Goal: Transaction & Acquisition: Purchase product/service

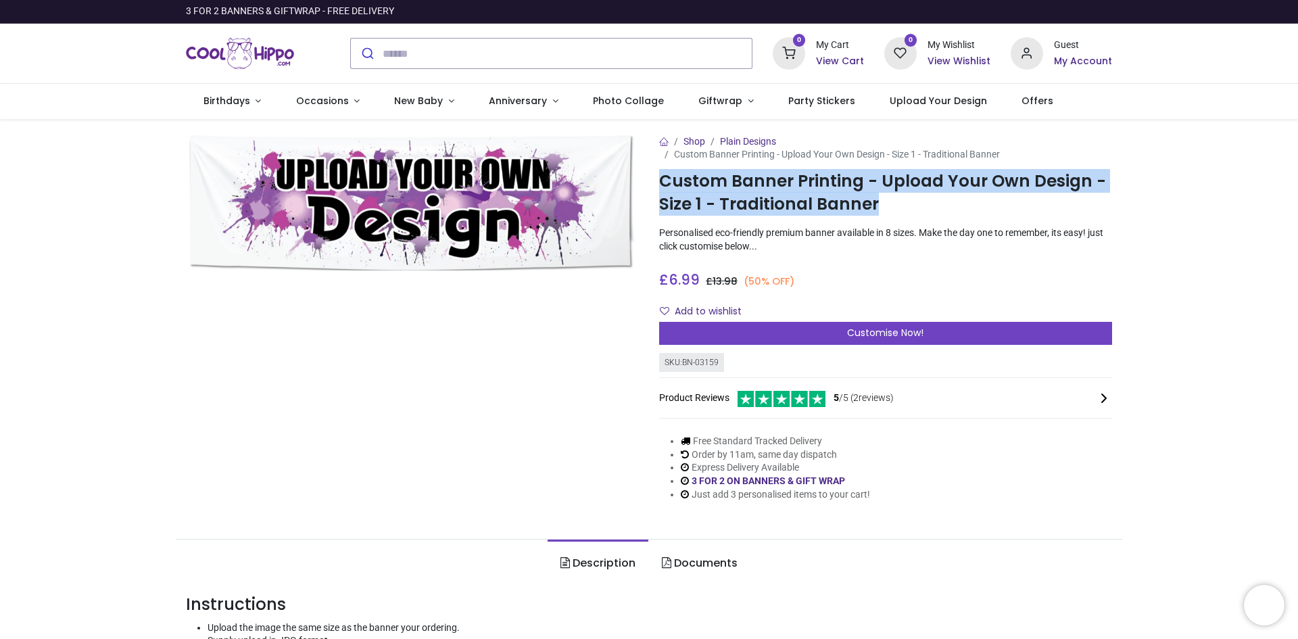
drag, startPoint x: 658, startPoint y: 179, endPoint x: 924, endPoint y: 210, distance: 268.0
click at [924, 210] on h1 "Custom Banner Printing - Upload Your Own Design - Size 1 - Traditional Banner" at bounding box center [885, 193] width 453 height 47
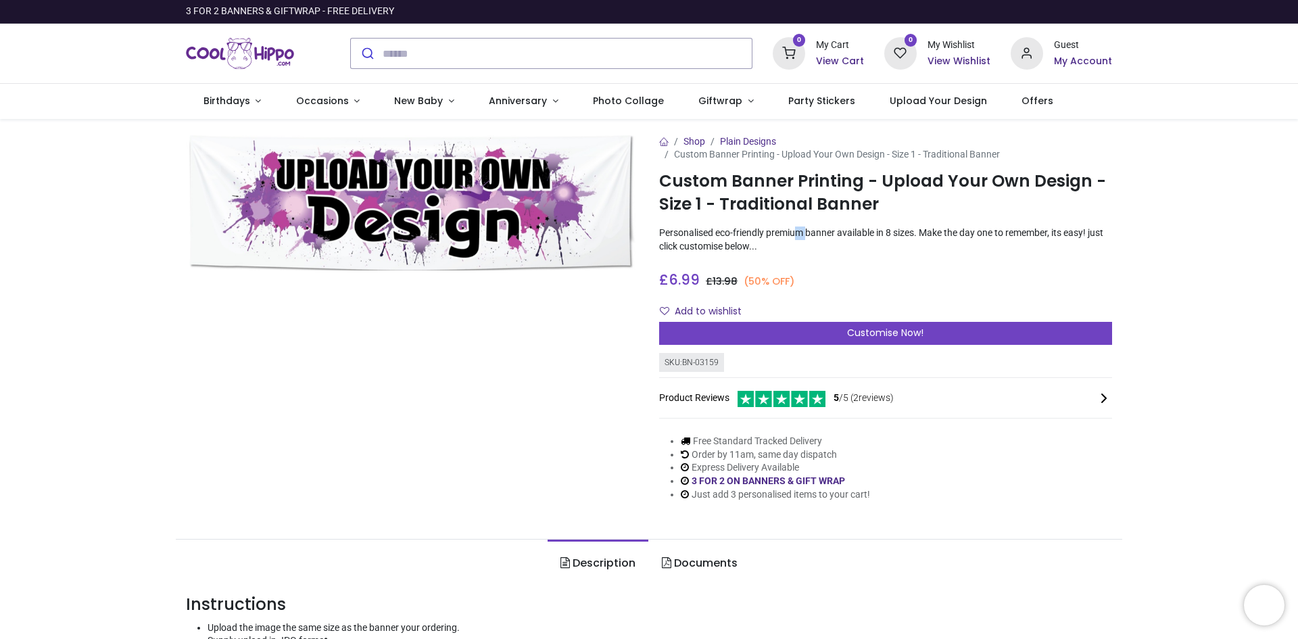
drag, startPoint x: 798, startPoint y: 239, endPoint x: 806, endPoint y: 227, distance: 13.7
click at [806, 227] on p "Personalised eco-friendly premium banner available in 8 sizes. Make the day one…" at bounding box center [885, 239] width 453 height 26
click at [939, 244] on p "Personalised eco-friendly premium banner available in 8 sizes. Make the day one…" at bounding box center [885, 239] width 453 height 26
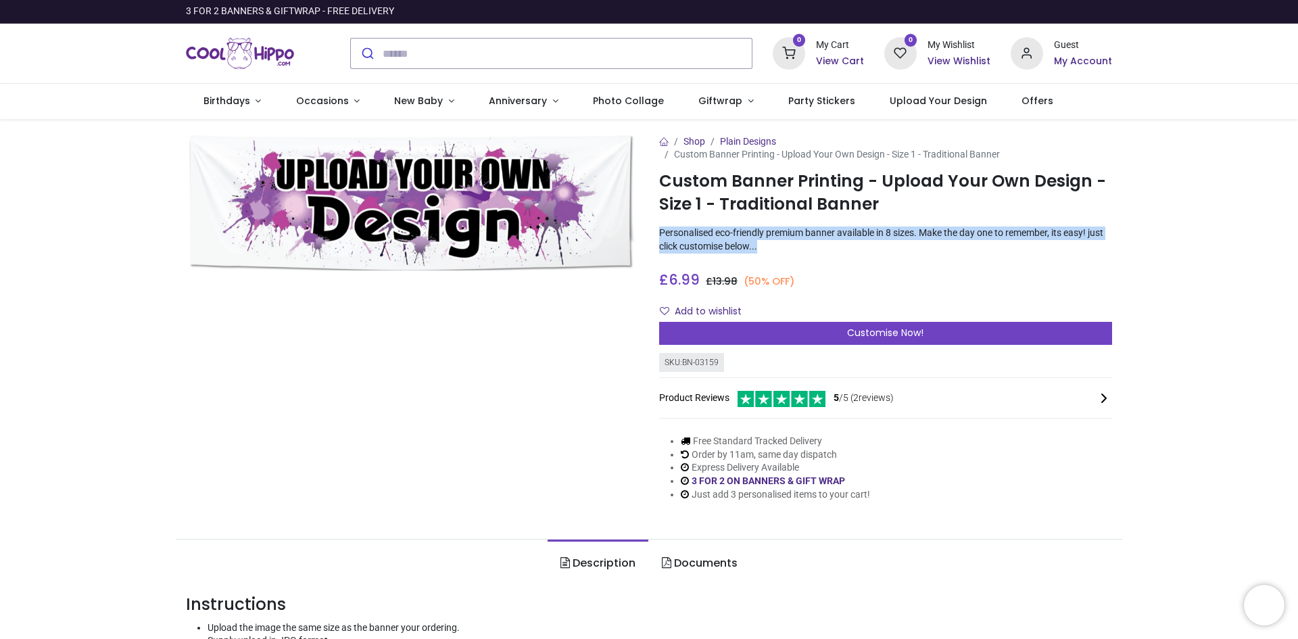
drag, startPoint x: 939, startPoint y: 244, endPoint x: 941, endPoint y: 212, distance: 31.8
click at [941, 212] on div "Shop Plain Designs Custom Banner Printing - Upload Your Own Design - Size 1 - T…" at bounding box center [885, 329] width 473 height 388
click at [941, 212] on h1 "Custom Banner Printing - Upload Your Own Design - Size 1 - Traditional Banner" at bounding box center [885, 193] width 453 height 47
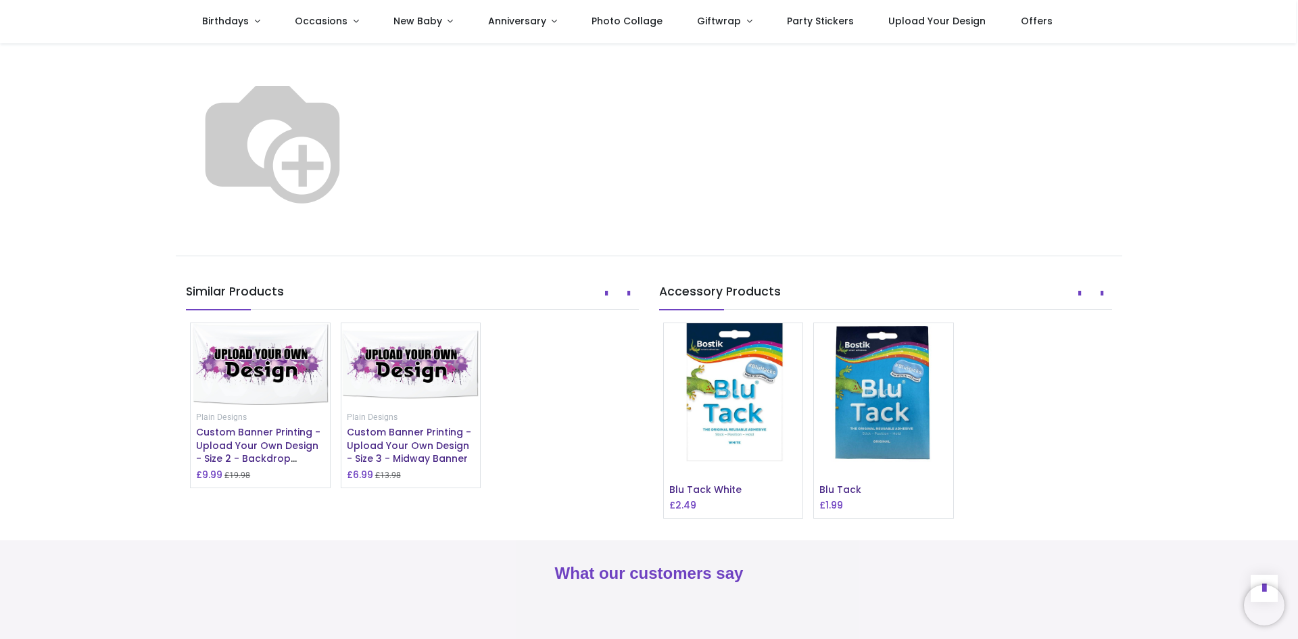
scroll to position [1014, 0]
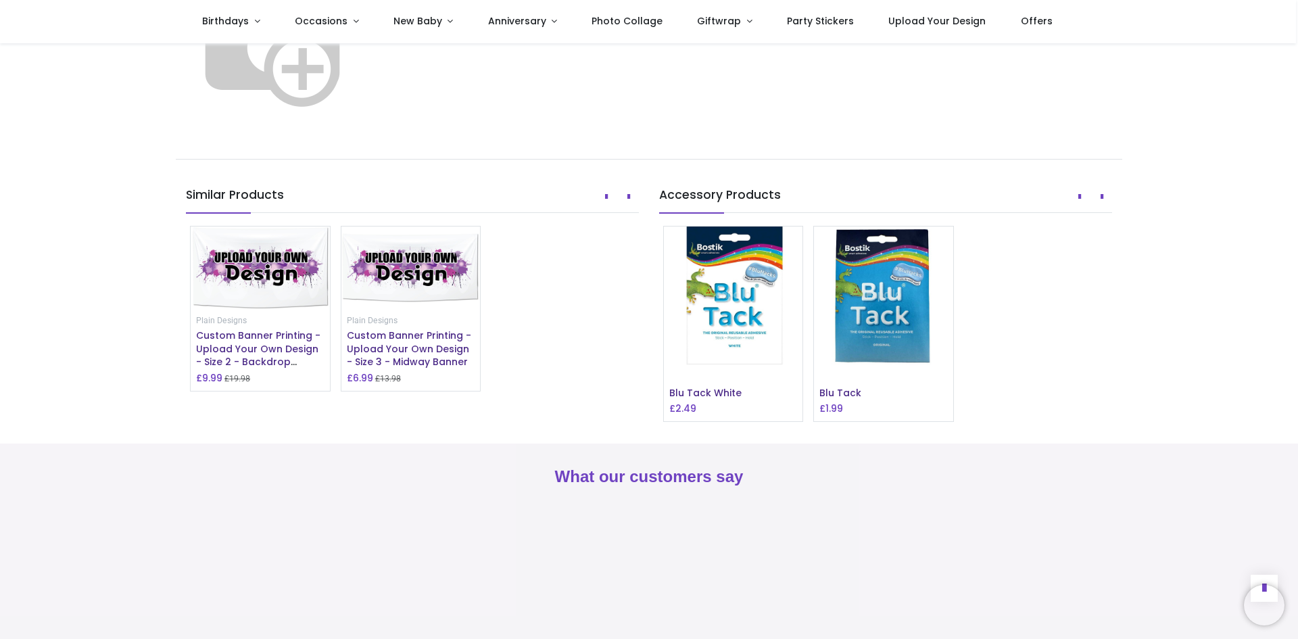
drag, startPoint x: 14, startPoint y: 247, endPoint x: 660, endPoint y: 252, distance: 646.1
click at [359, 130] on img at bounding box center [272, 43] width 173 height 173
